Goal: Complete application form

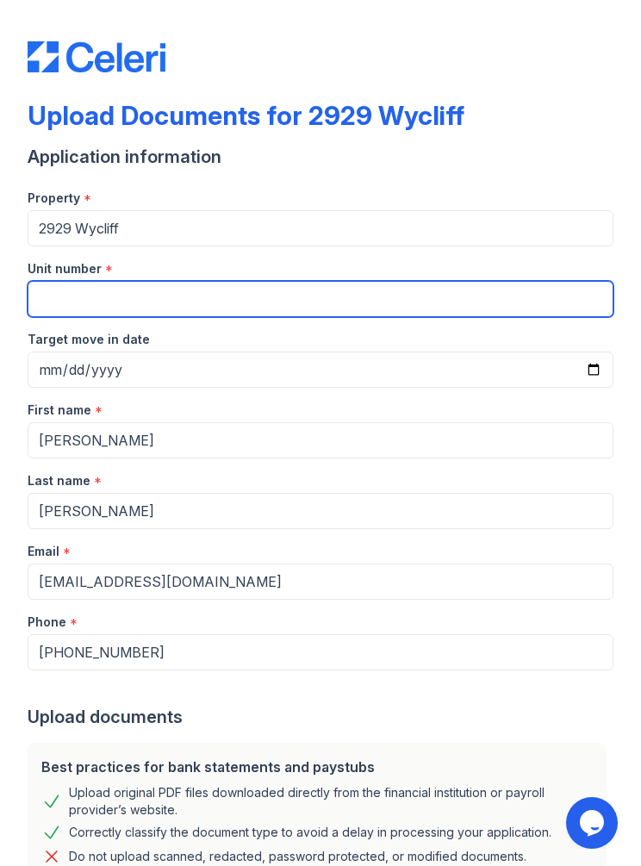
click at [522, 291] on input "Unit number" at bounding box center [321, 299] width 586 height 36
click at [366, 290] on input "Unit number" at bounding box center [321, 299] width 586 height 36
click at [504, 286] on input "Unit number" at bounding box center [321, 299] width 586 height 36
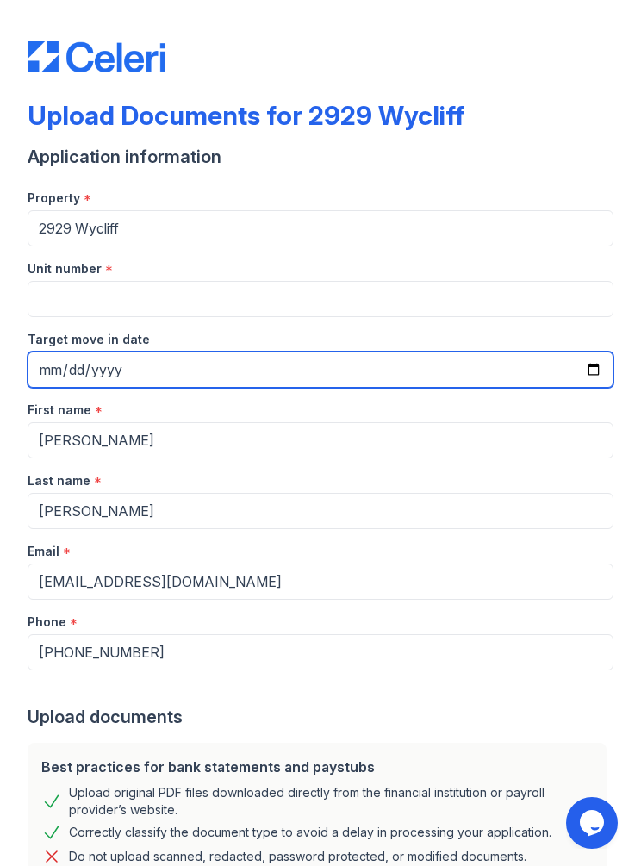
click at [85, 368] on input "Target move in date" at bounding box center [321, 370] width 586 height 36
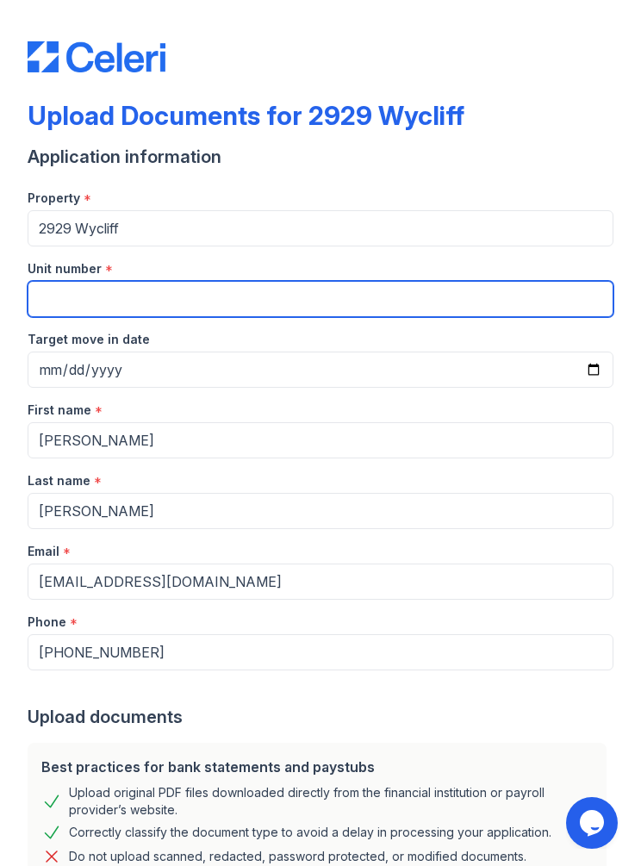
click at [62, 303] on input "Unit number" at bounding box center [321, 299] width 586 height 36
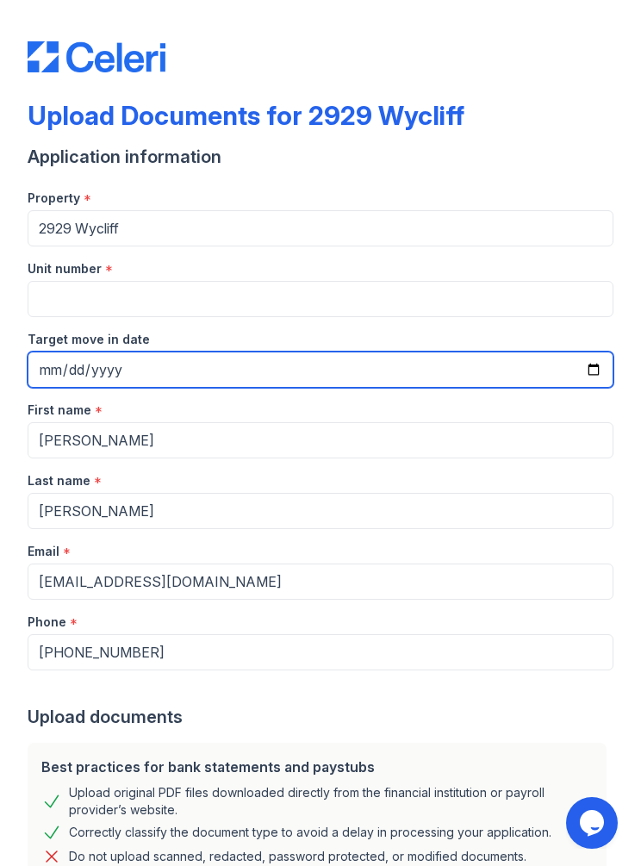
click at [533, 364] on input "[DATE]" at bounding box center [321, 370] width 586 height 36
type input "[DATE]"
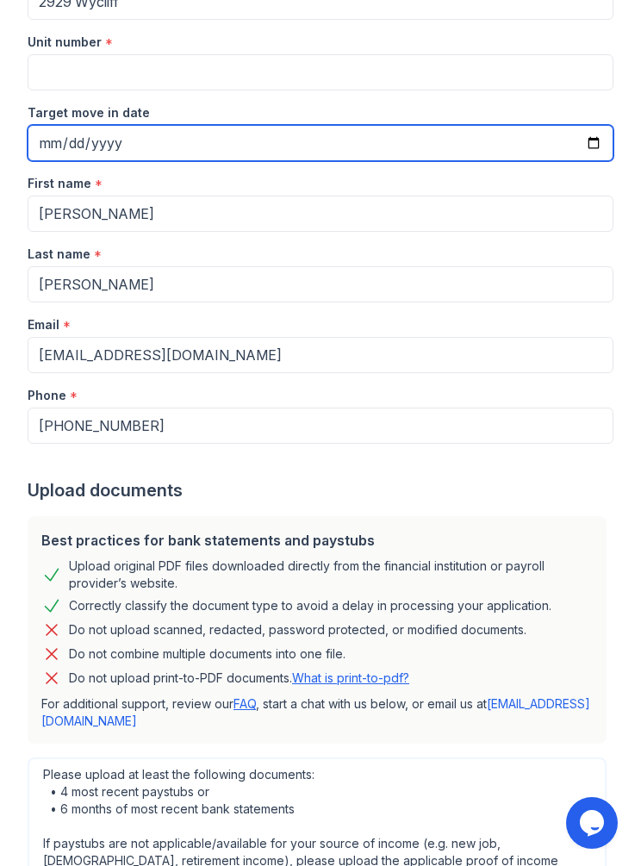
scroll to position [225, 0]
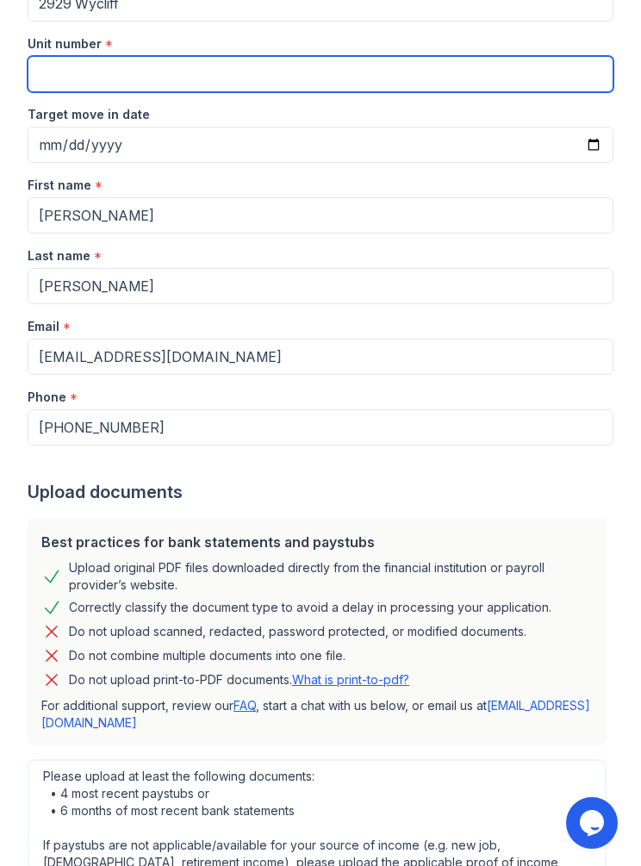
click at [54, 81] on input "Unit number" at bounding box center [321, 74] width 586 height 36
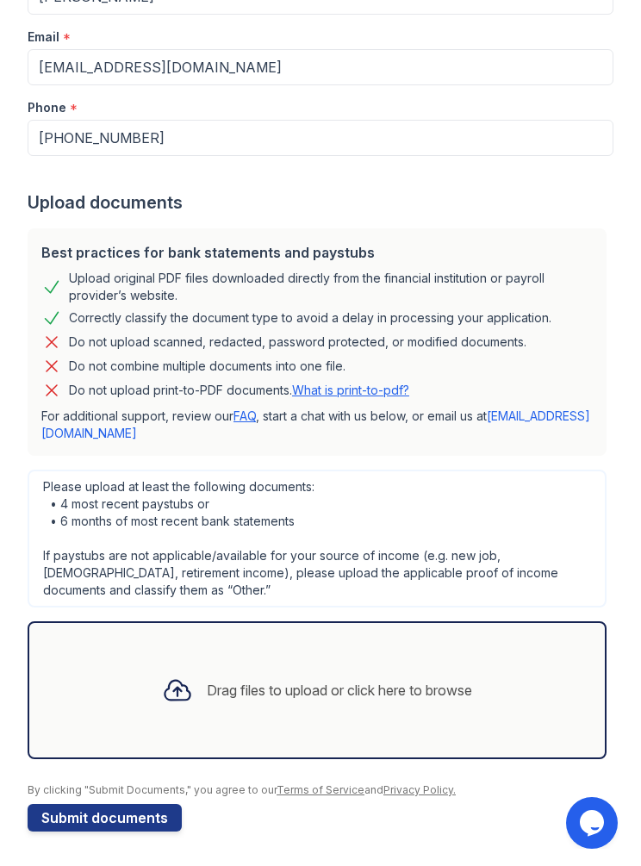
scroll to position [515, 0]
type input "1106"
click at [103, 817] on button "Submit documents" at bounding box center [105, 818] width 154 height 28
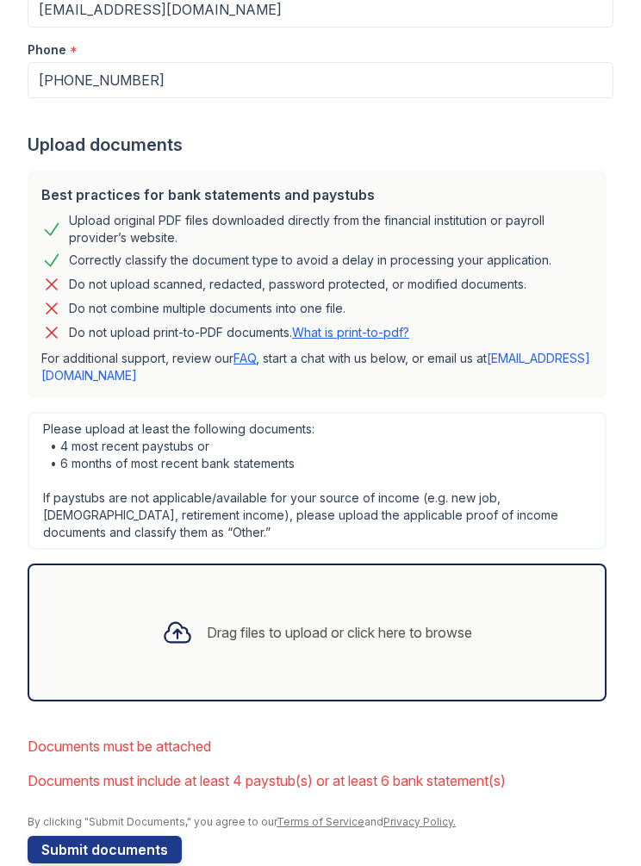
scroll to position [629, 0]
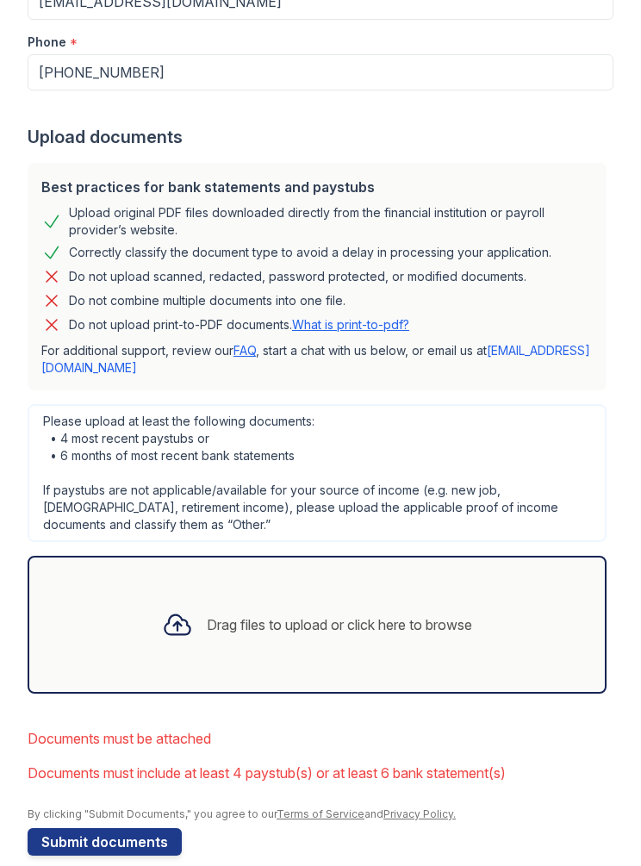
click at [404, 640] on div "Drag files to upload or click here to browse" at bounding box center [317, 625] width 338 height 59
